Goal: Contribute content: Contribute content

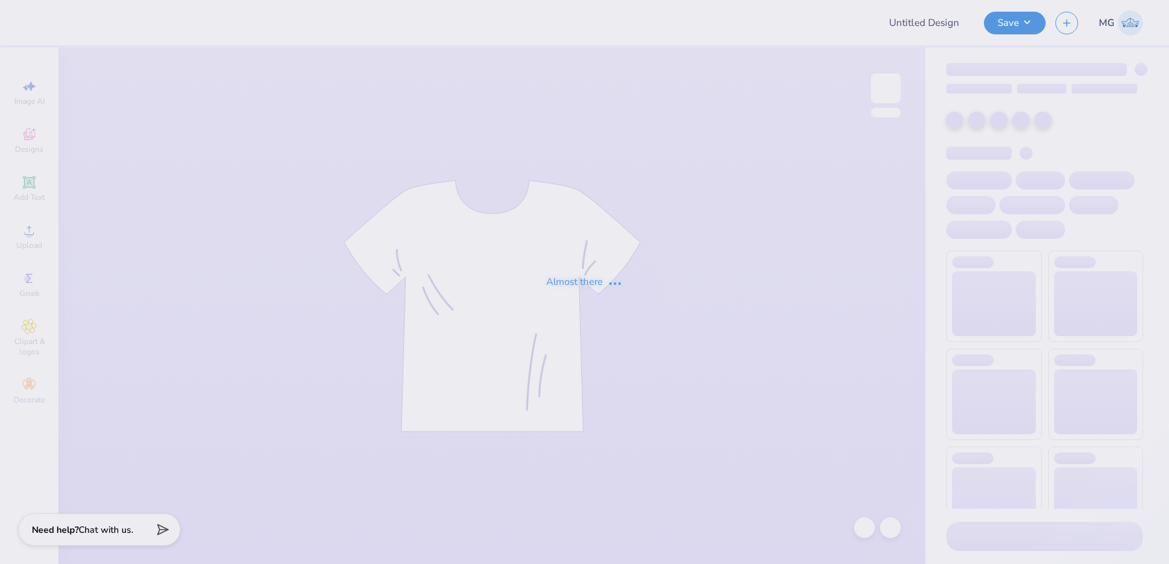
type input "[PERSON_NAME] : white fox dupe"
type input "Bucknell ADPi Sweat Set PR '25"
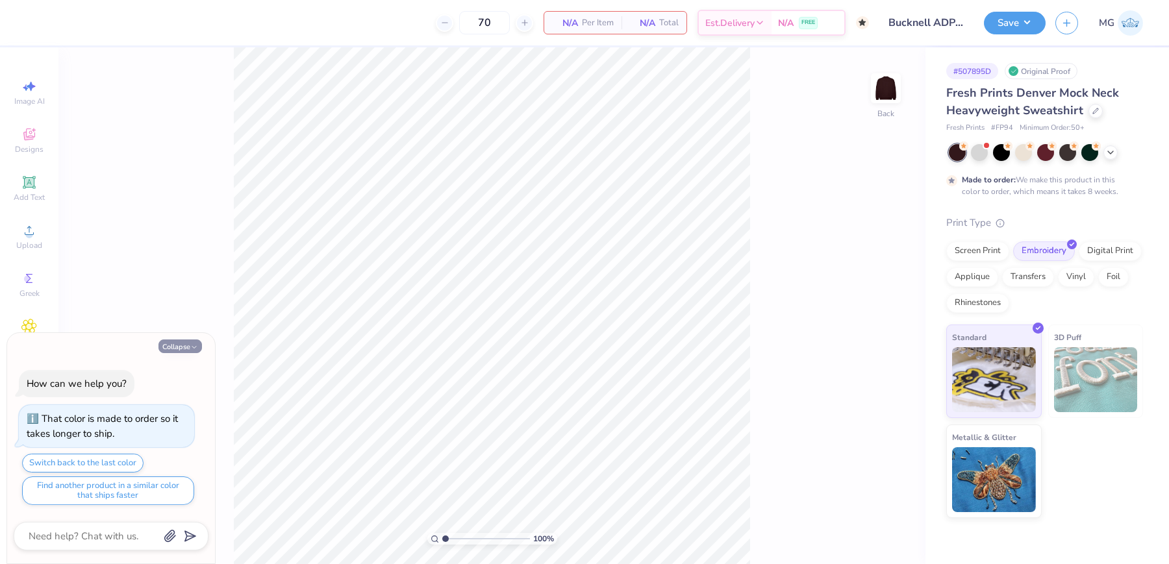
click at [181, 346] on button "Collapse" at bounding box center [180, 347] width 44 height 14
type textarea "x"
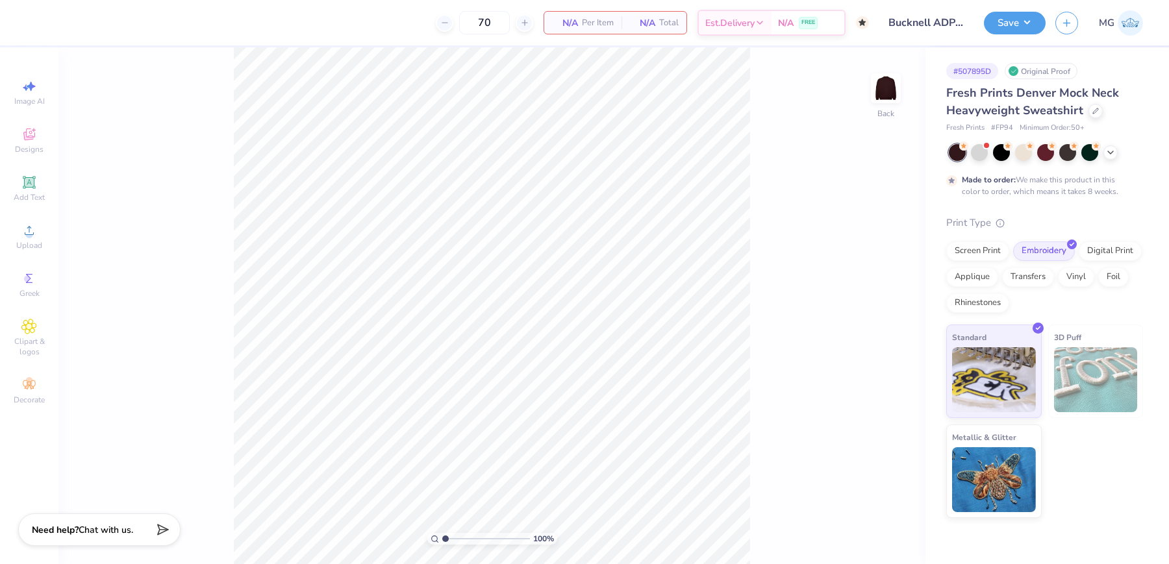
click at [184, 231] on div "100 % Back" at bounding box center [491, 305] width 867 height 517
click at [28, 238] on circle at bounding box center [28, 234] width 7 height 7
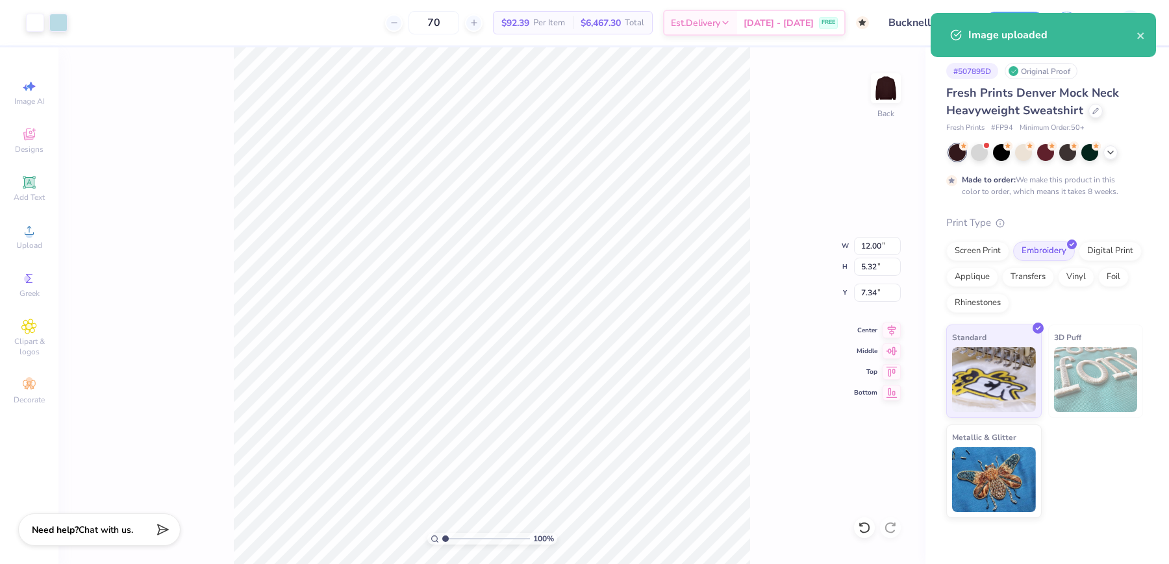
type input "3.00"
click at [783, 299] on div "100 % Back W 12.00 12.00 " H 5.32 5.32 " Y 3.00 3.00 " Center Middle Top Bottom" at bounding box center [491, 305] width 867 height 517
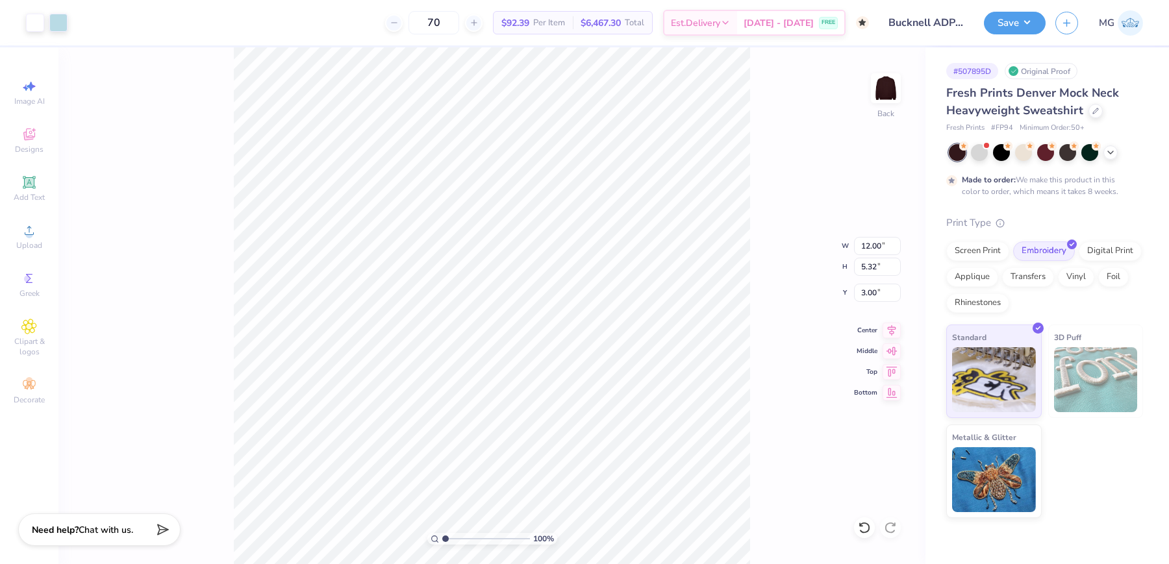
click at [757, 312] on div "100 % Back W 12.00 12.00 " H 5.32 5.32 " Y 3.00 3.00 " Center Middle Top Bottom" at bounding box center [491, 305] width 867 height 517
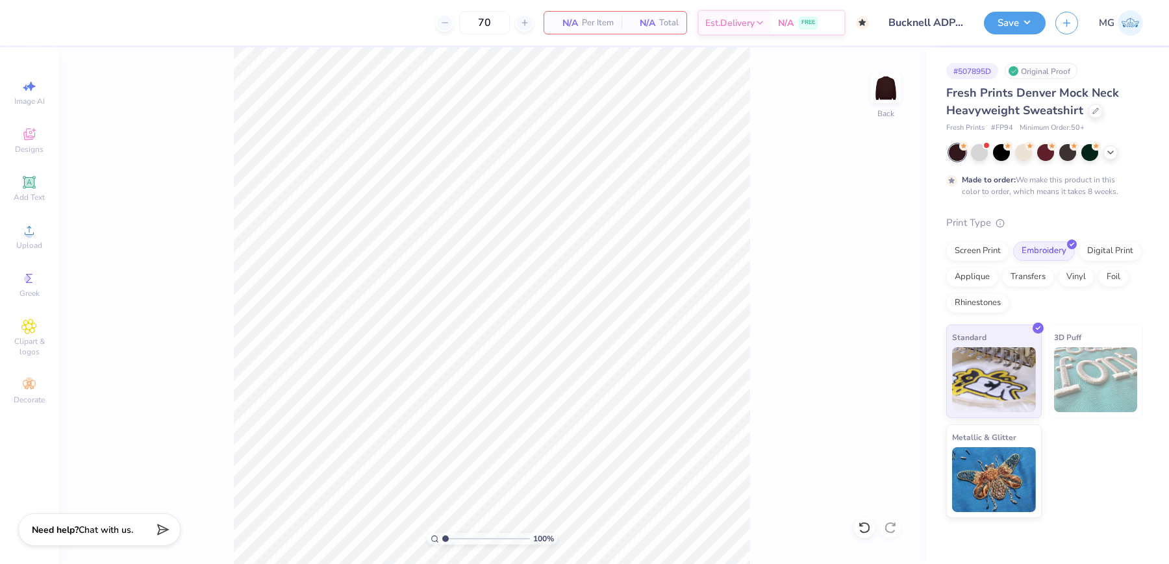
click at [173, 227] on div "100 % Back" at bounding box center [491, 305] width 867 height 517
click at [26, 234] on circle at bounding box center [28, 234] width 7 height 7
click at [45, 231] on div "Upload" at bounding box center [28, 237] width 45 height 38
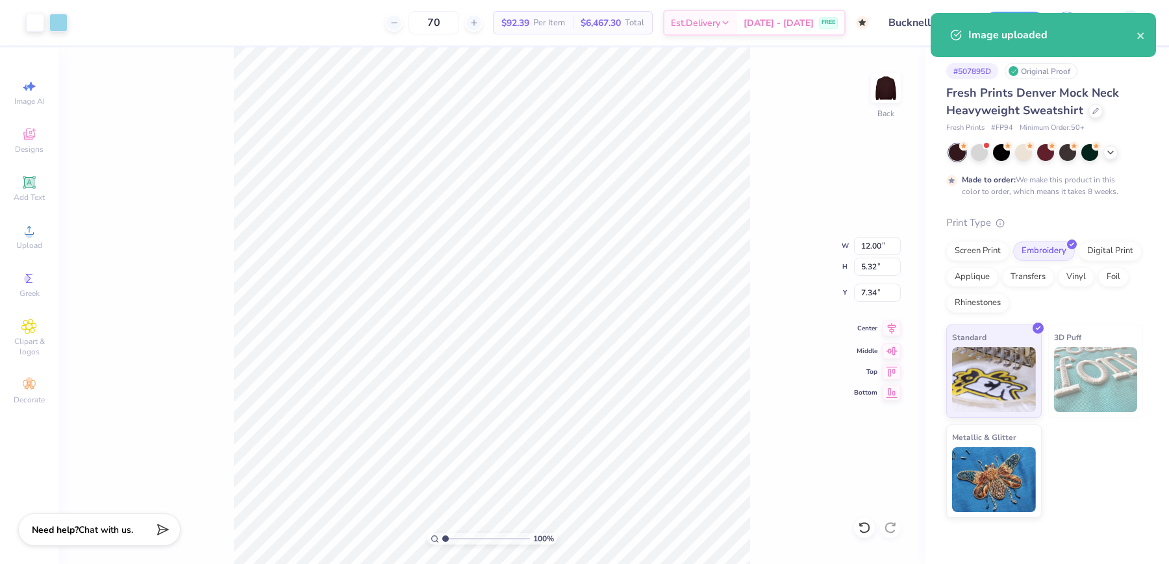
click at [895, 323] on icon at bounding box center [892, 329] width 18 height 16
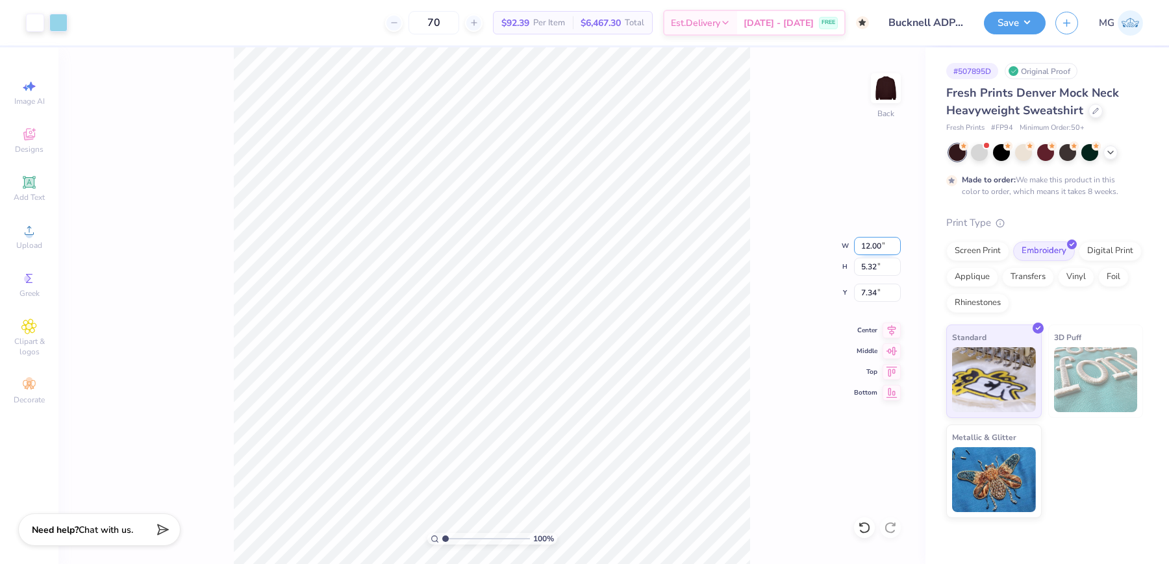
click at [868, 244] on input "12.00" at bounding box center [877, 246] width 47 height 18
type input "11.00"
type input "4.88"
type input "3.00"
drag, startPoint x: 870, startPoint y: 246, endPoint x: 871, endPoint y: 267, distance: 20.8
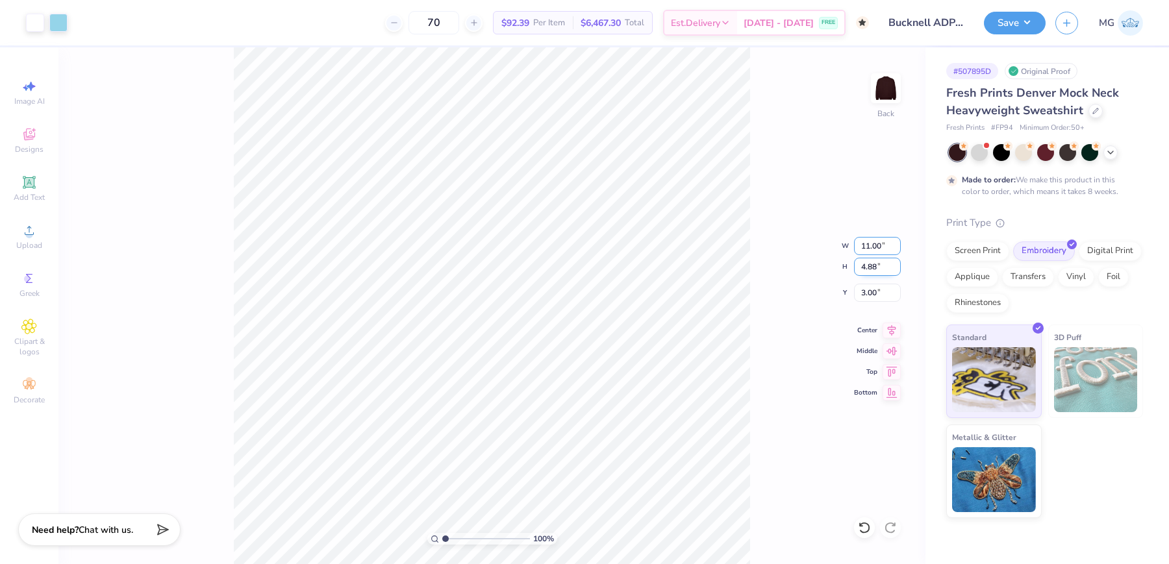
click at [870, 246] on input "11.00" at bounding box center [877, 246] width 47 height 18
type input "12.00"
type input "5.33"
type input "2.78"
click at [875, 290] on input "2.78" at bounding box center [877, 293] width 47 height 18
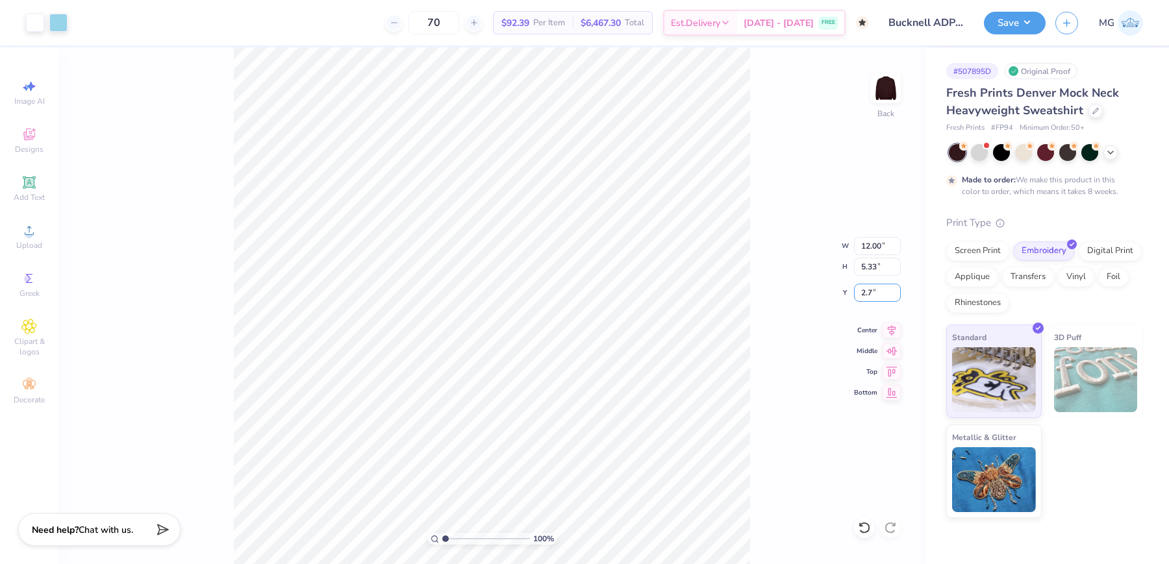
type input "2"
type input "3.00"
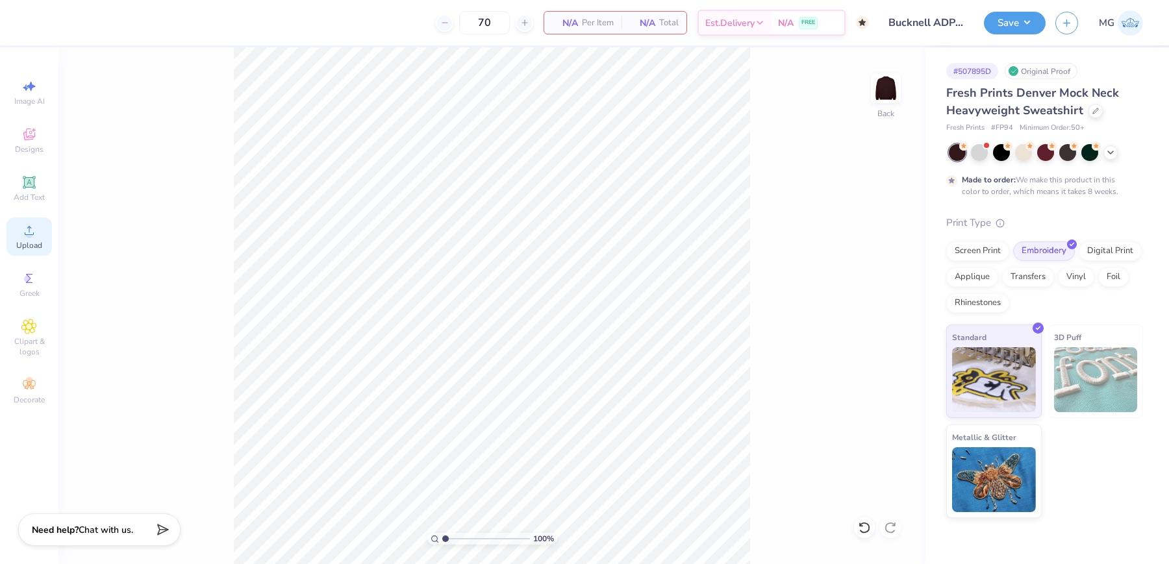
click at [28, 239] on div "Upload" at bounding box center [28, 237] width 45 height 38
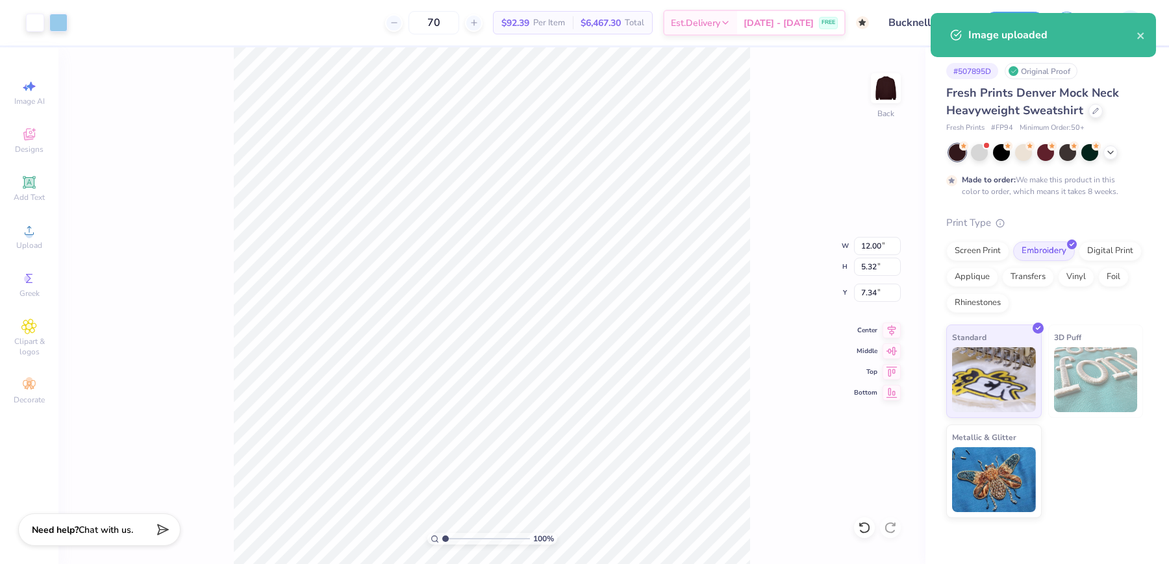
type input "3.00"
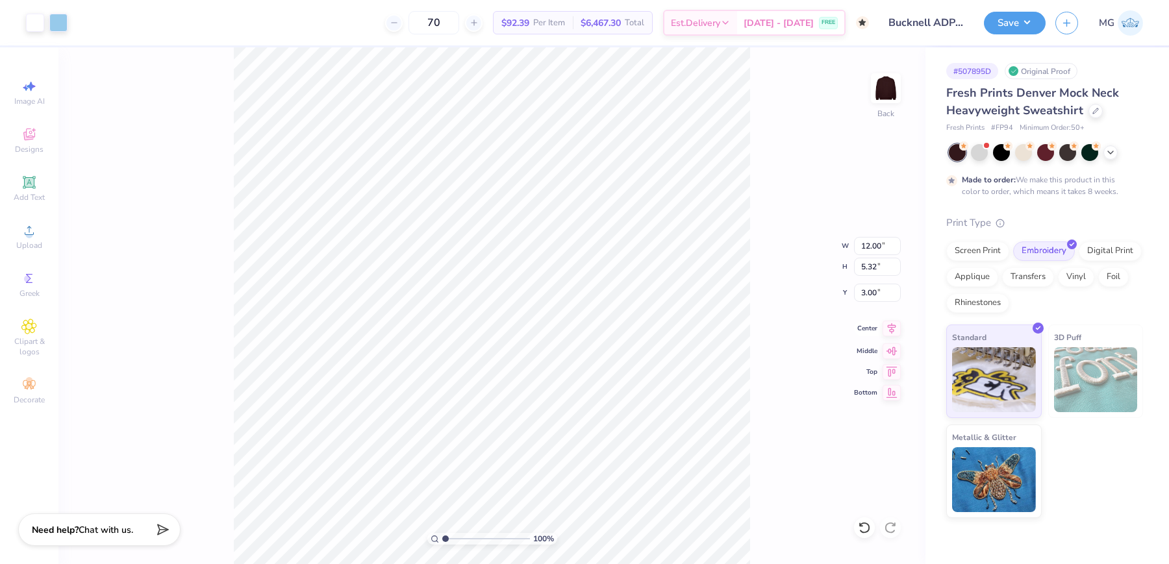
click at [897, 331] on icon at bounding box center [892, 329] width 18 height 16
click at [1033, 25] on button "Save" at bounding box center [1015, 21] width 62 height 23
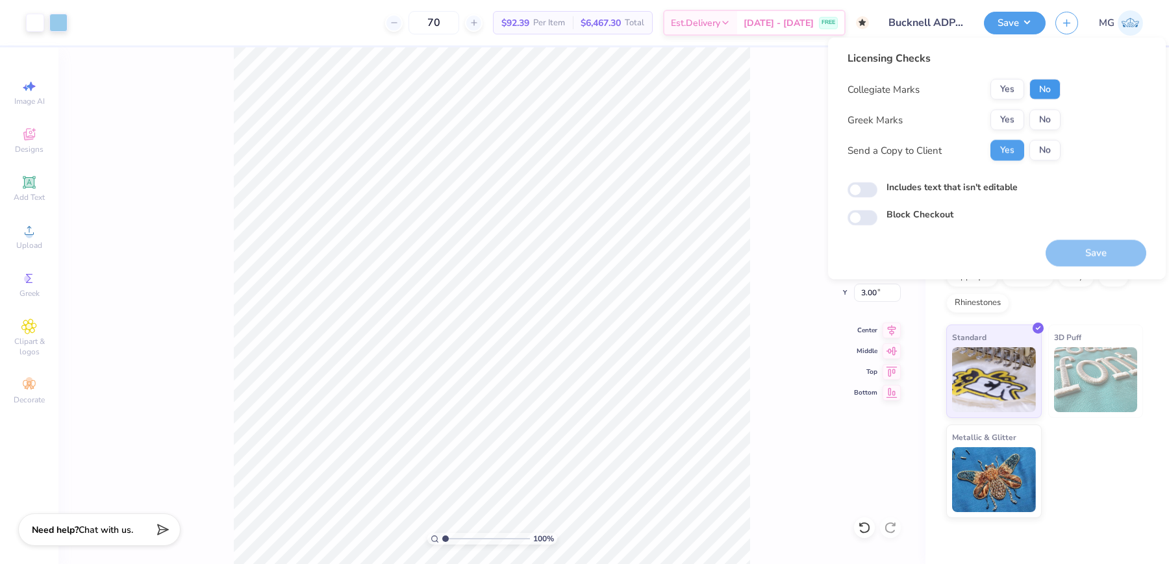
click at [1042, 90] on button "No" at bounding box center [1044, 89] width 31 height 21
click at [1005, 118] on button "Yes" at bounding box center [1007, 120] width 34 height 21
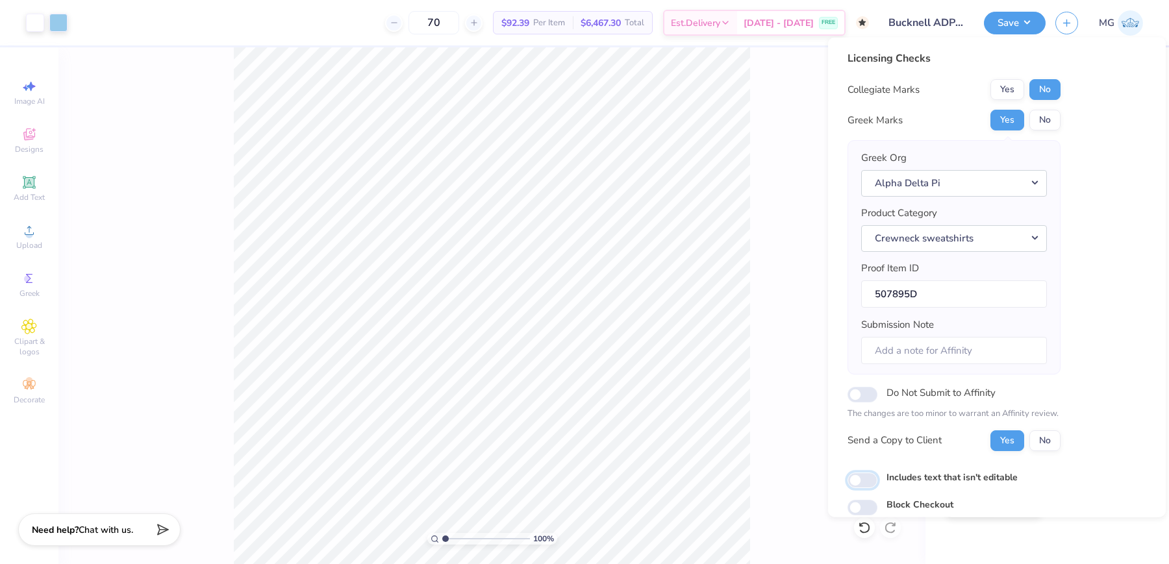
click at [862, 476] on input "Includes text that isn't editable" at bounding box center [862, 480] width 30 height 16
checkbox input "true"
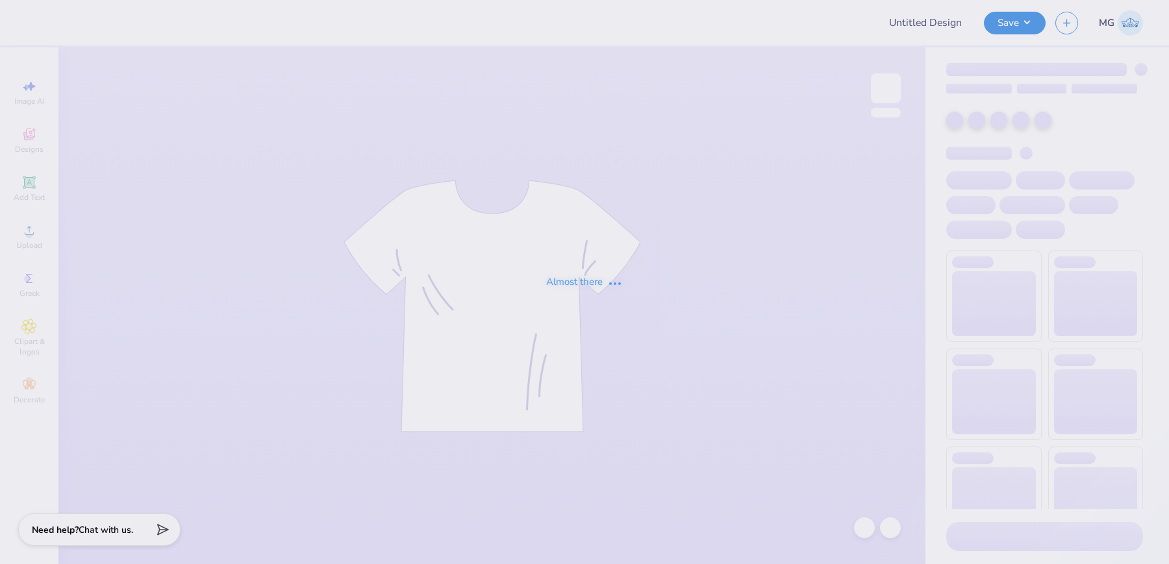
type input "Bucknell ADPi Sweat Set PR '25"
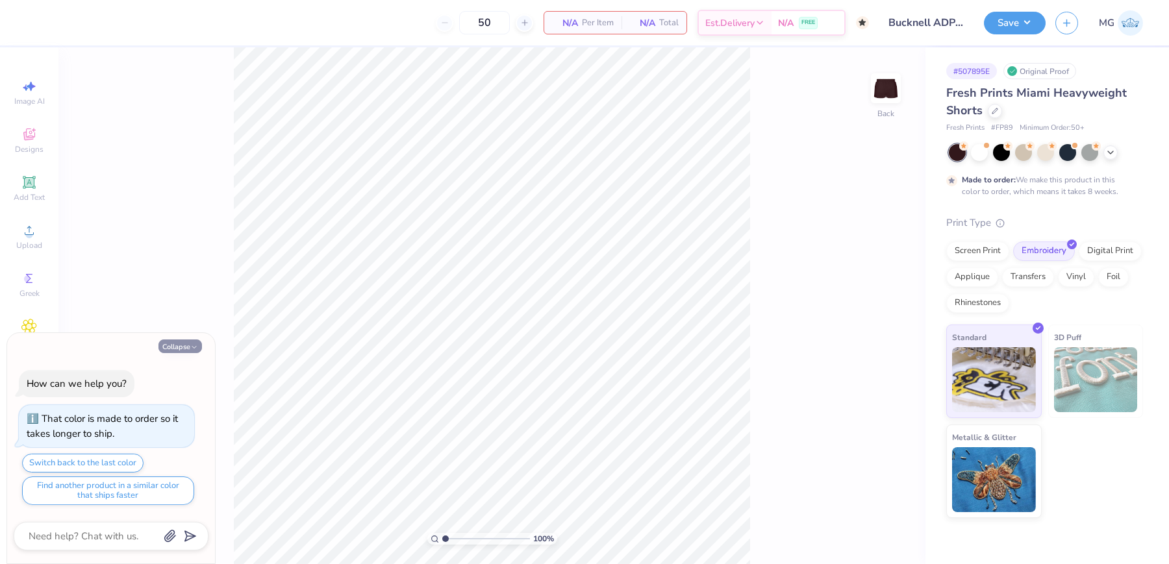
click at [184, 349] on button "Collapse" at bounding box center [180, 347] width 44 height 14
type textarea "x"
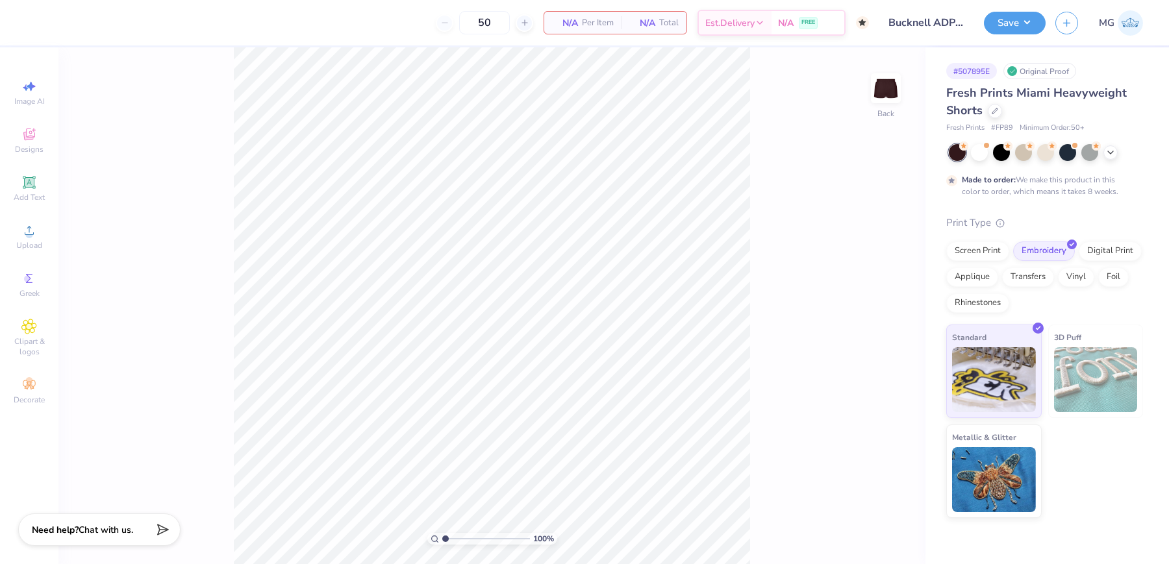
click at [786, 274] on div "100 % Back" at bounding box center [491, 305] width 867 height 517
click at [776, 184] on div "100 % Back" at bounding box center [491, 305] width 867 height 517
click at [38, 240] on div "Upload" at bounding box center [28, 237] width 45 height 38
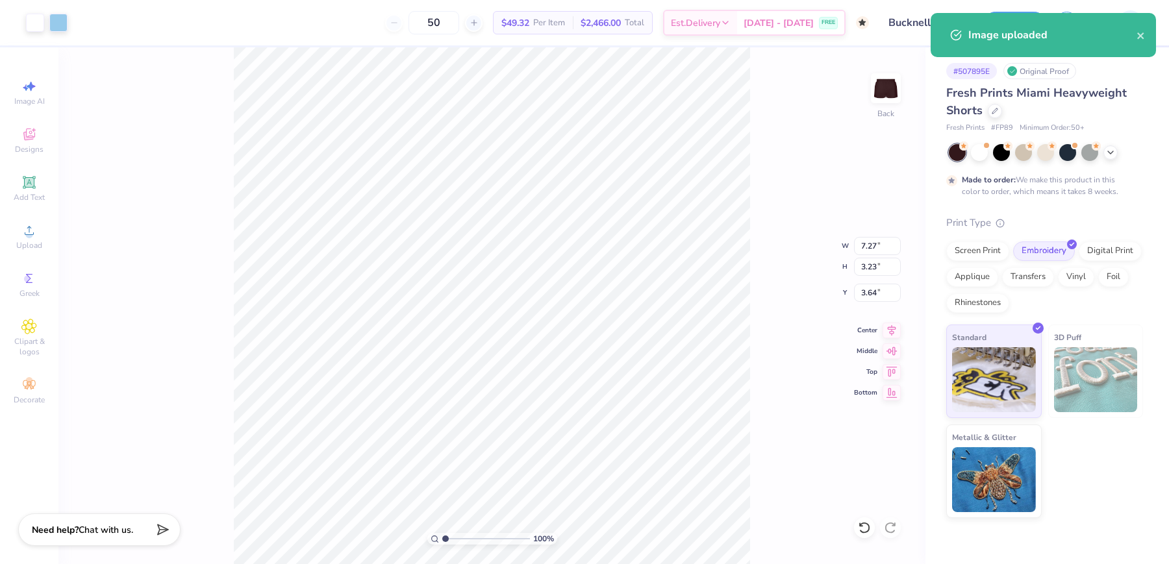
type input "3.46"
type input "1.54"
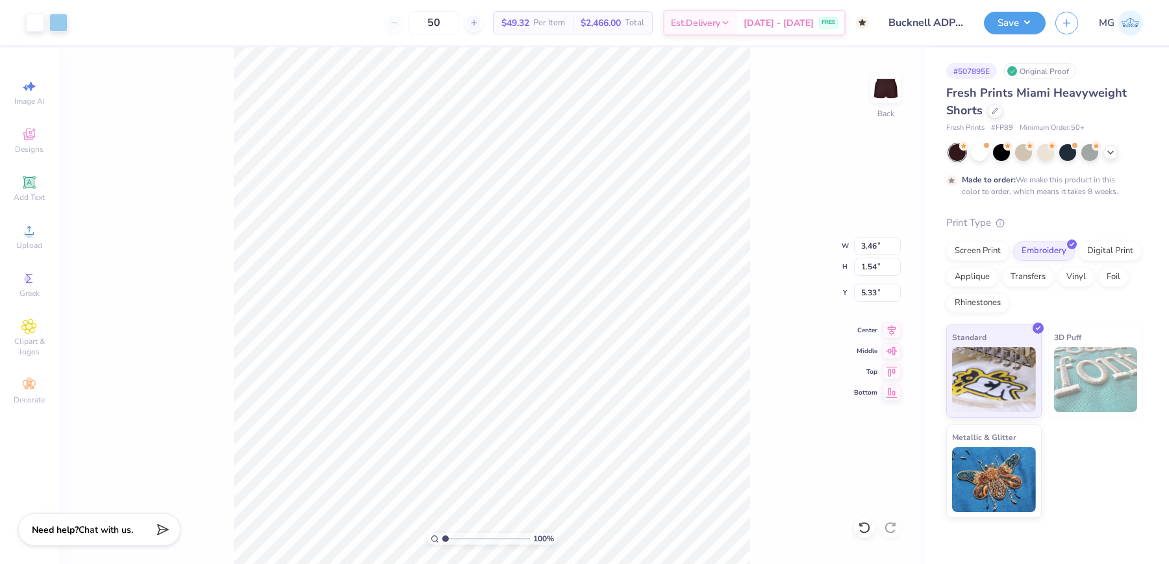
type input "8.00"
click at [877, 245] on input "3.46" at bounding box center [877, 246] width 47 height 18
type input "3"
type input "4.00"
type input "1.78"
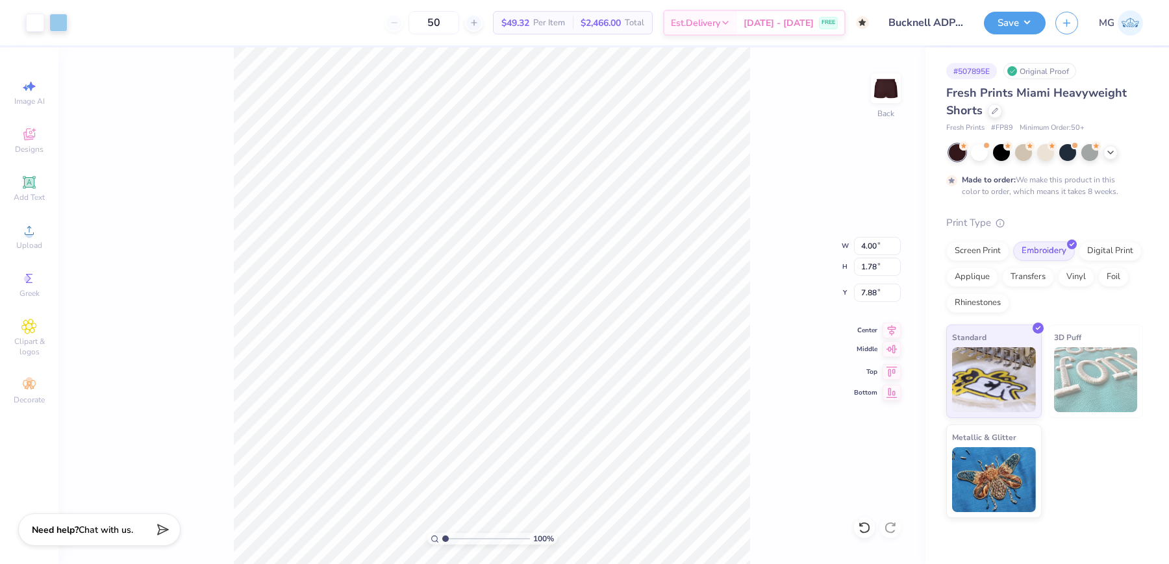
type input "7.75"
click at [447, 499] on div "100 % Back" at bounding box center [491, 305] width 867 height 517
click at [1031, 27] on button "Save" at bounding box center [1015, 21] width 62 height 23
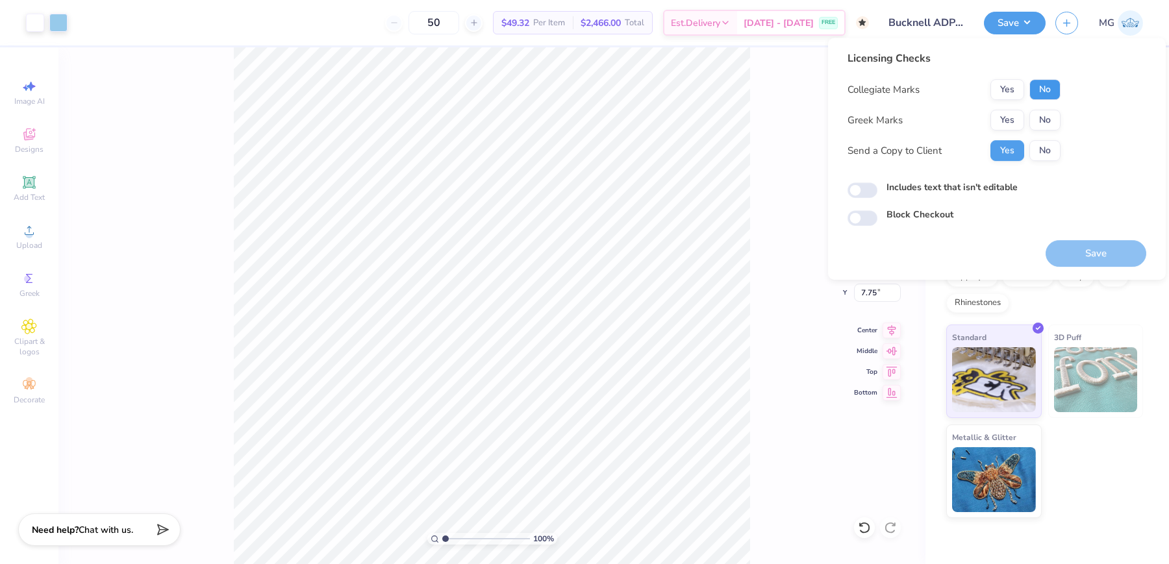
click at [1049, 90] on button "No" at bounding box center [1044, 89] width 31 height 21
click at [1004, 119] on button "Yes" at bounding box center [1007, 120] width 34 height 21
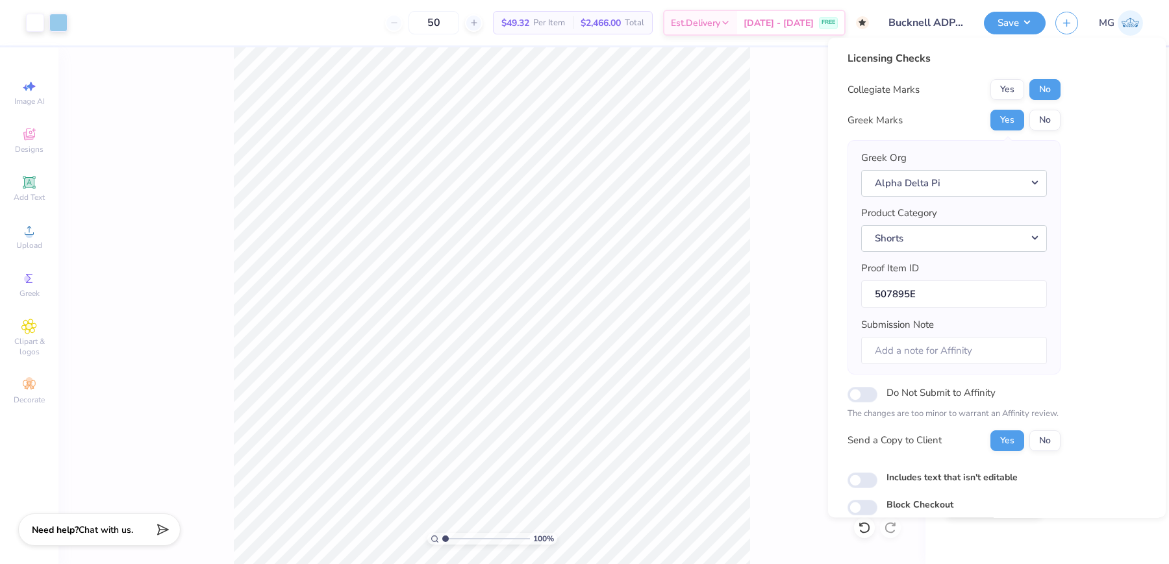
click at [881, 475] on div "Includes text that isn't editable" at bounding box center [996, 478] width 299 height 15
click at [860, 479] on input "Includes text that isn't editable" at bounding box center [862, 481] width 30 height 16
checkbox input "true"
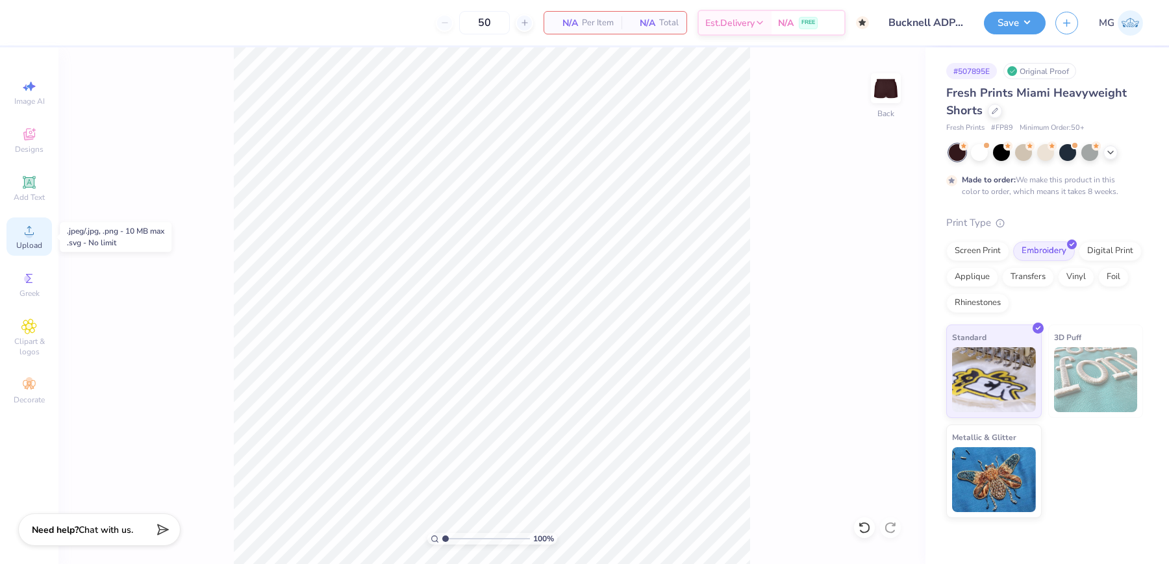
click at [27, 240] on span "Upload" at bounding box center [29, 245] width 26 height 10
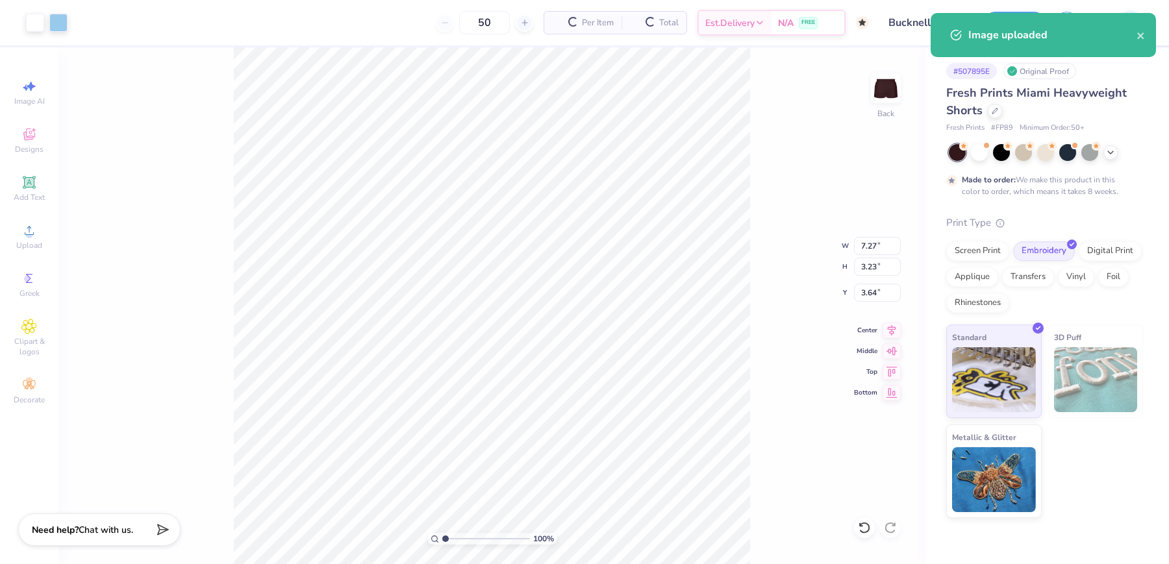
type input "6.51"
drag, startPoint x: 875, startPoint y: 246, endPoint x: 840, endPoint y: 246, distance: 34.4
click at [840, 246] on div "100 % Back W 7.27 7.27 " H 3.23 3.23 " Y 6.51 6.51 " Center Middle Top Bottom" at bounding box center [491, 305] width 867 height 517
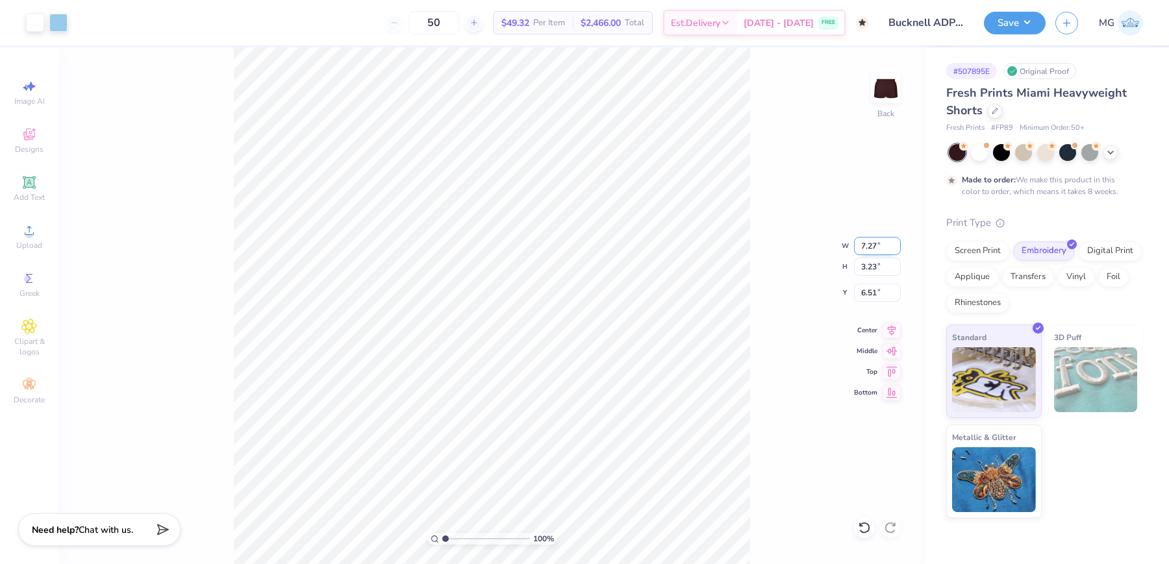
click at [878, 247] on input "7.27" at bounding box center [877, 246] width 47 height 18
type input "7"
type input "4.00"
type input "1.77"
type input "7.23"
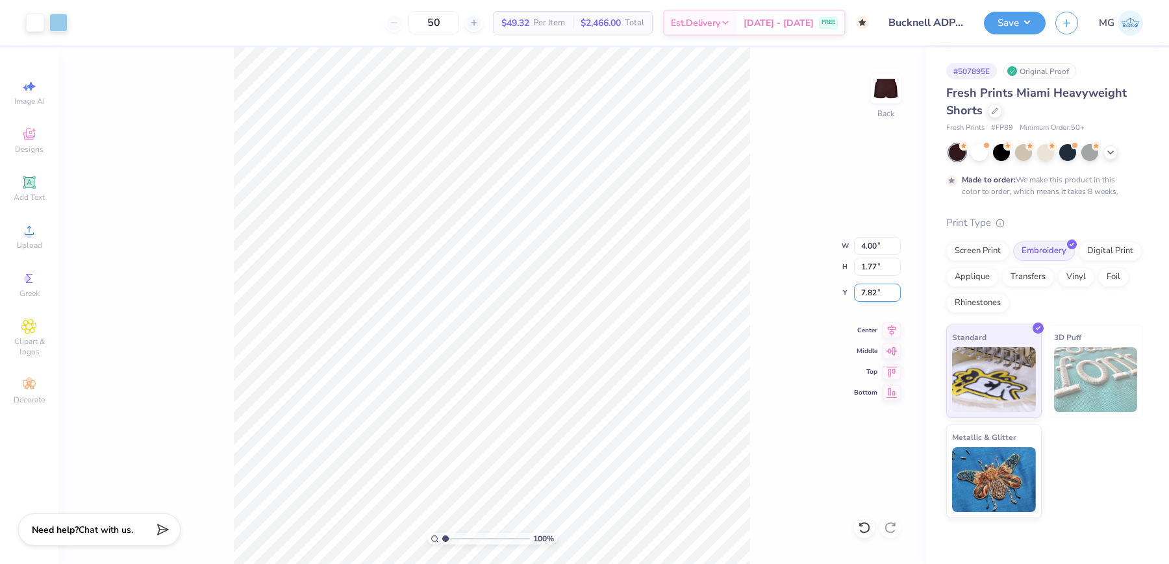
click at [875, 294] on input "7.82" at bounding box center [877, 293] width 47 height 18
type input "7"
type input "8.00"
click at [1034, 18] on button "Save" at bounding box center [1015, 21] width 62 height 23
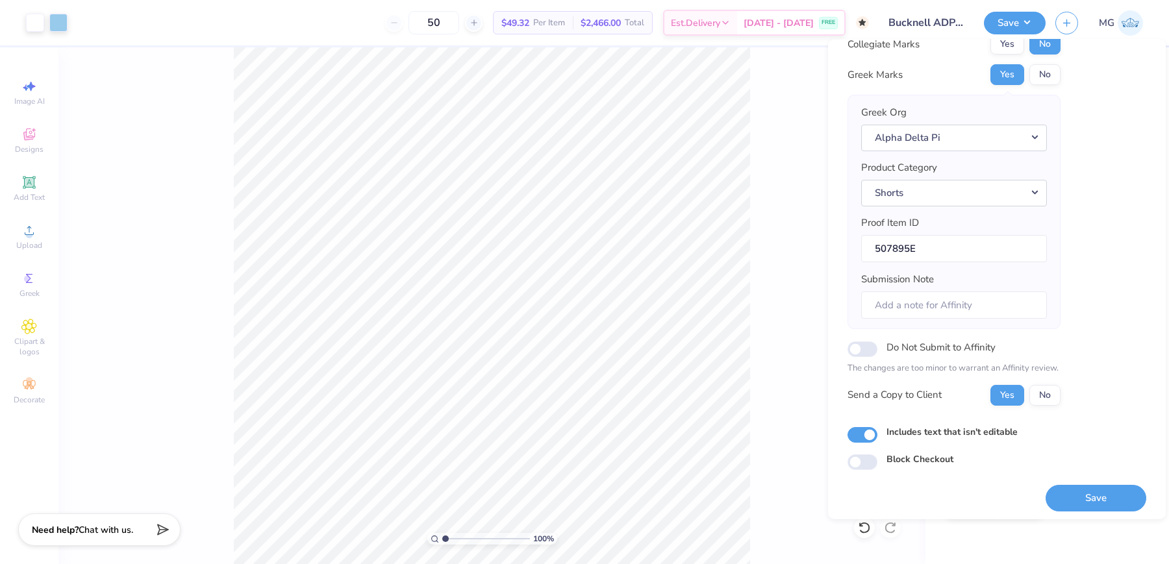
scroll to position [49, 0]
click at [1062, 497] on button "Save" at bounding box center [1096, 496] width 101 height 27
